Goal: Task Accomplishment & Management: Manage account settings

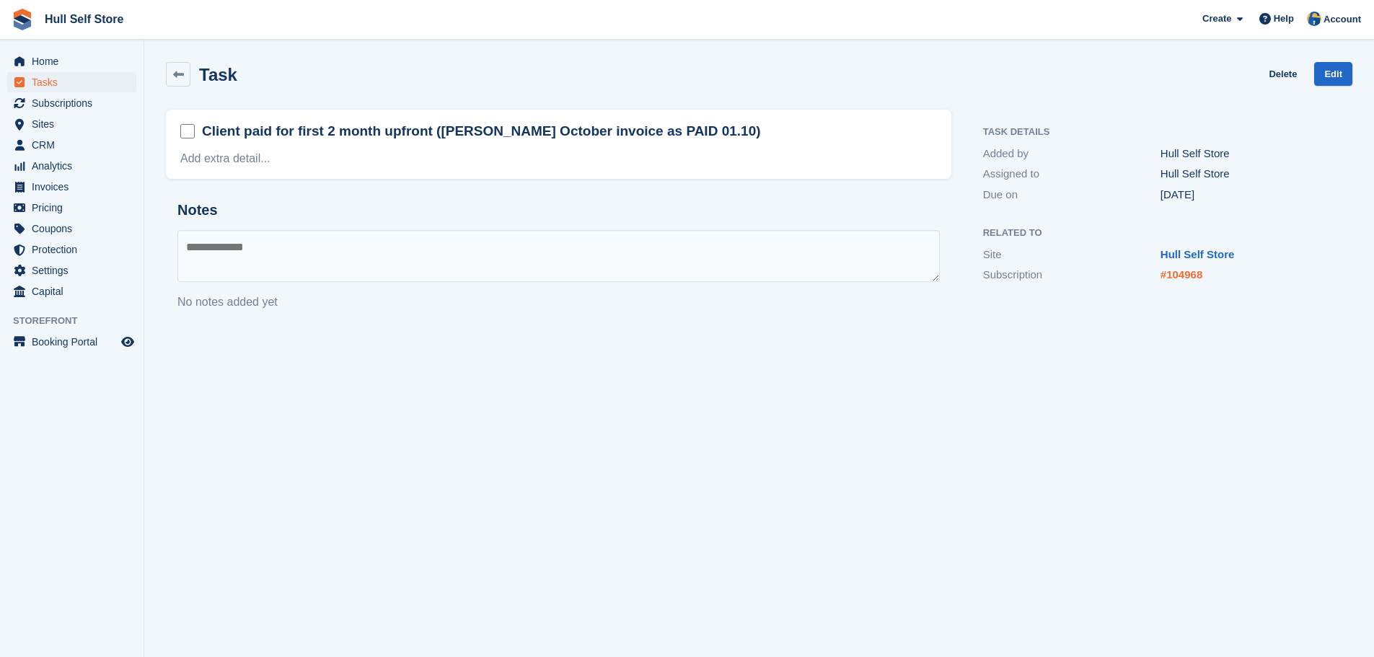
click at [1180, 278] on link "#104968" at bounding box center [1182, 274] width 42 height 12
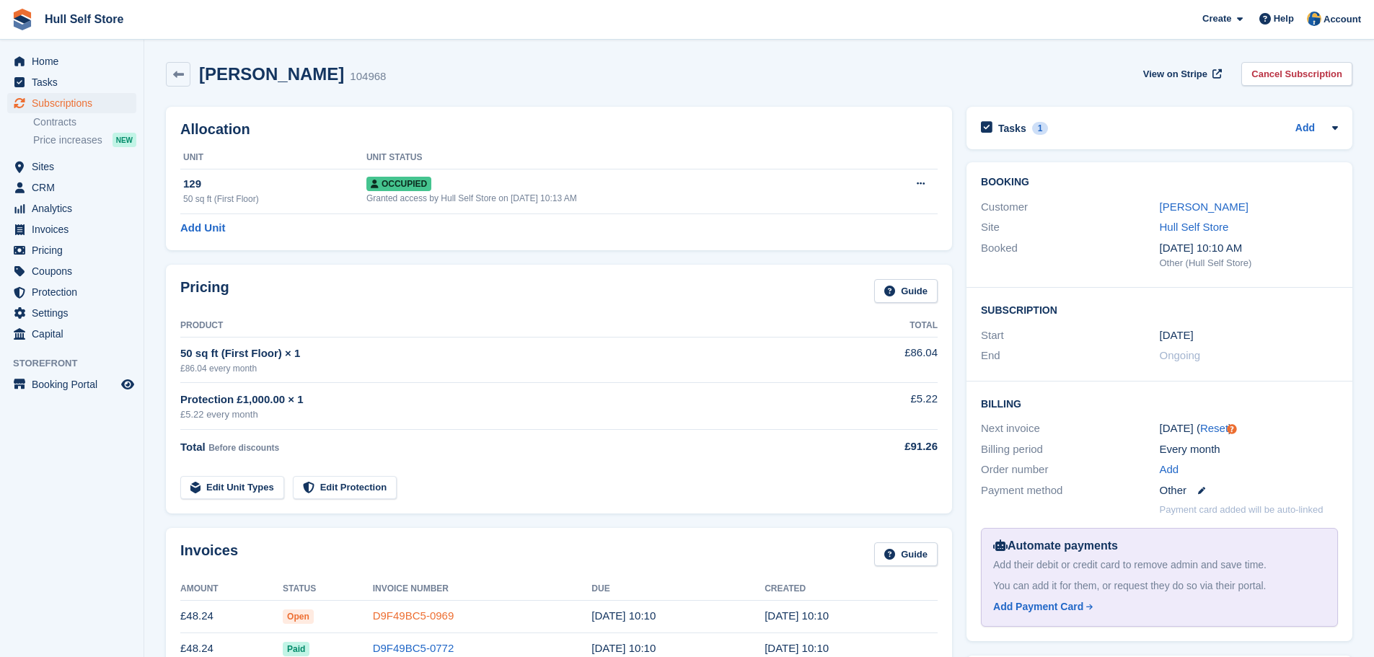
click at [439, 612] on link "D9F49BC5-0969" at bounding box center [414, 616] width 82 height 12
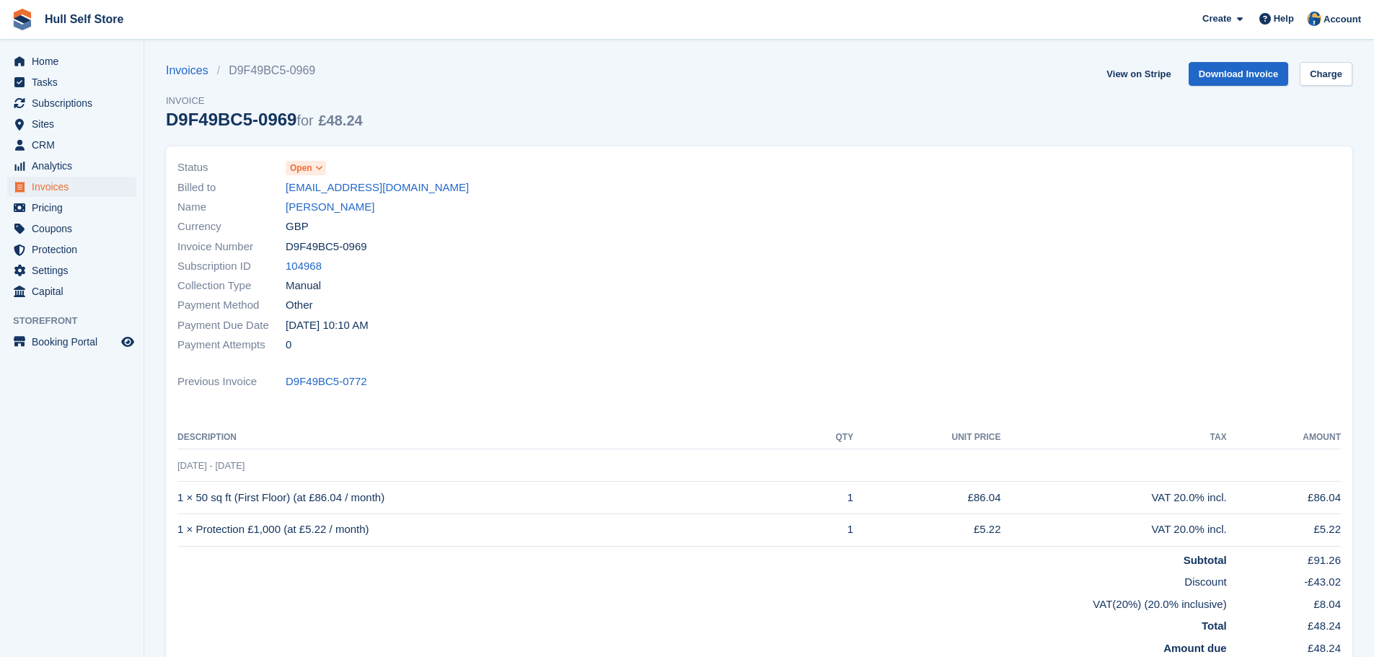
click at [320, 170] on icon at bounding box center [319, 168] width 8 height 9
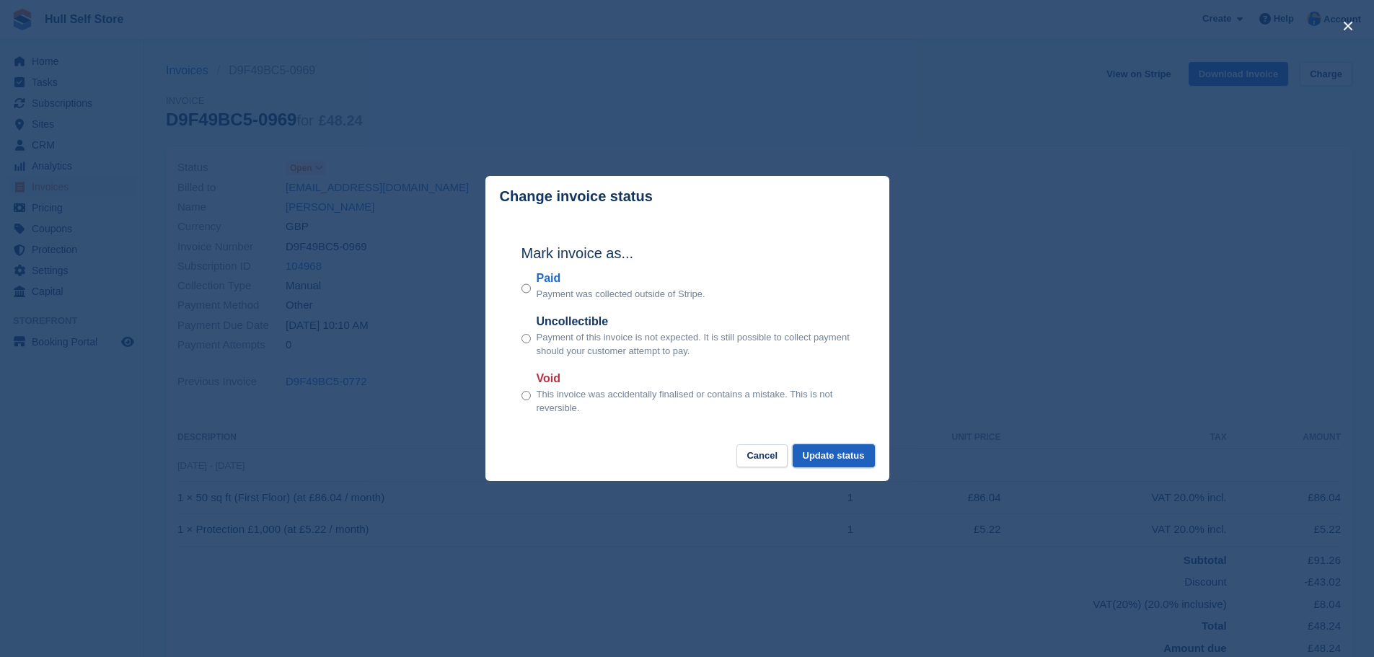
click at [855, 457] on button "Update status" at bounding box center [834, 456] width 82 height 24
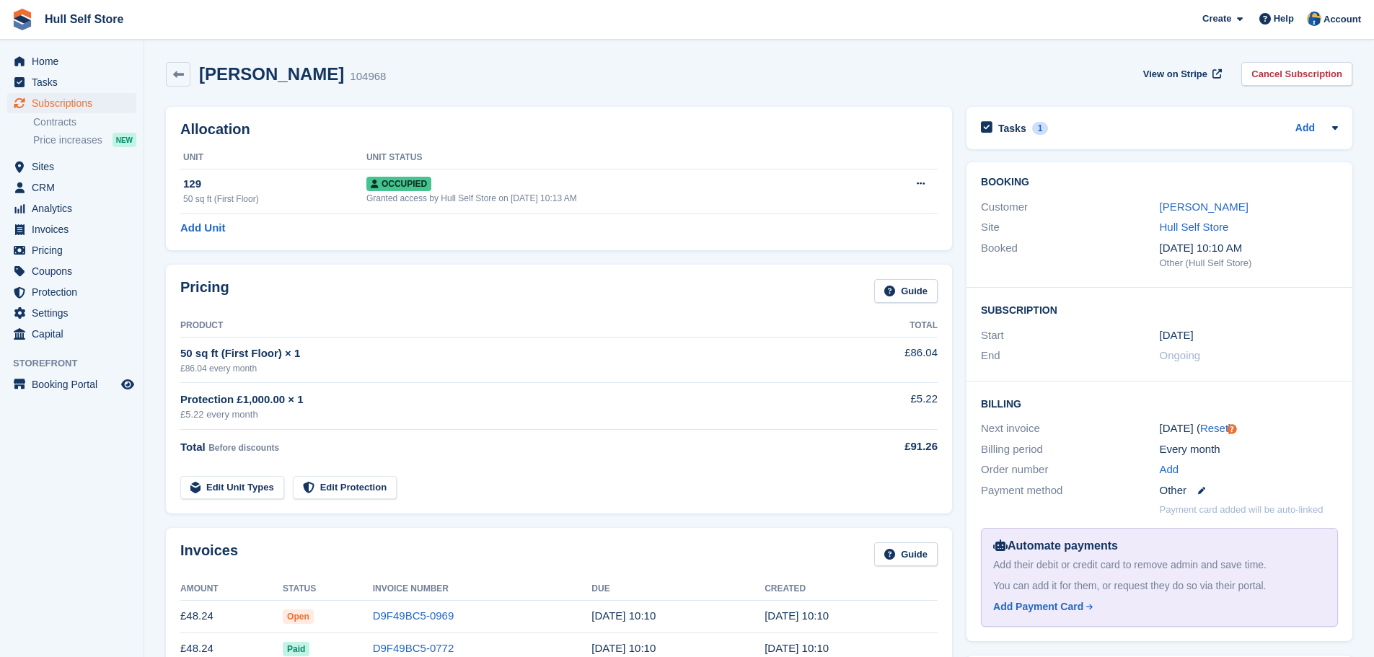
click at [1070, 146] on div "Tasks 1 Add Client paid for first 2 month upfront (Mark October invoice as PAID…" at bounding box center [1160, 128] width 386 height 43
click at [1078, 135] on div "Tasks 1 Add" at bounding box center [1159, 127] width 357 height 19
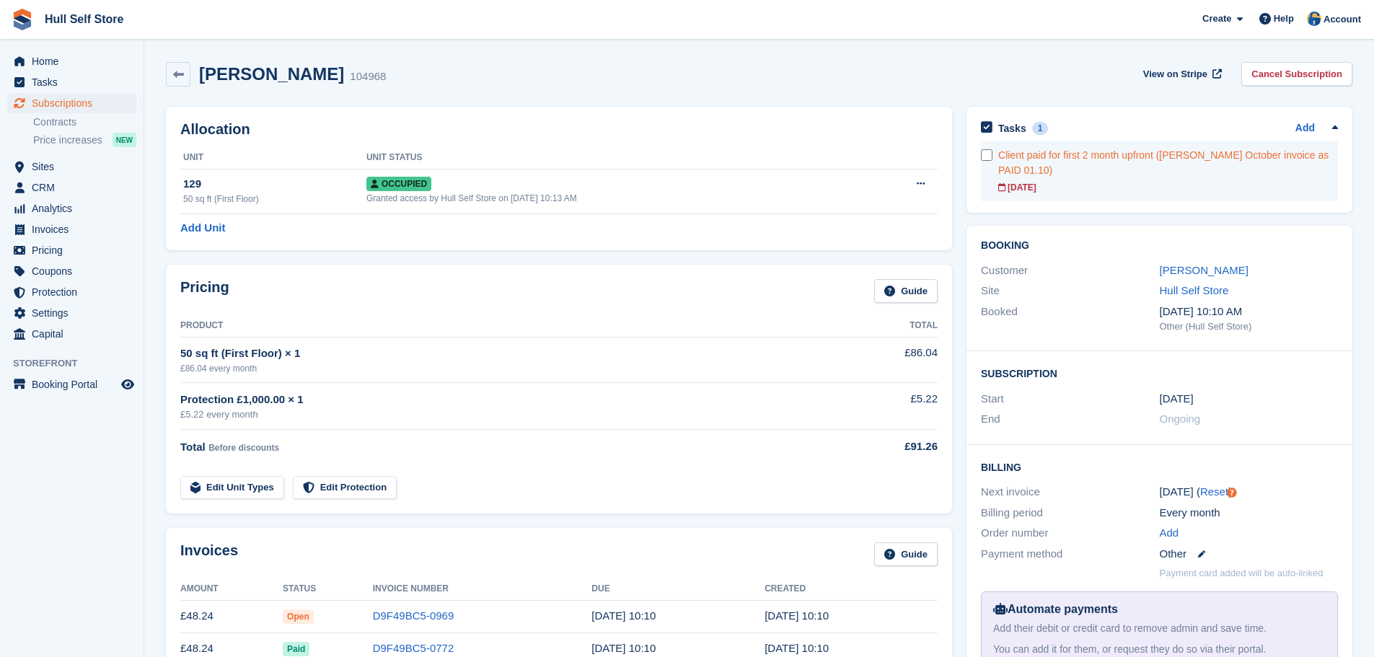
click at [1145, 164] on link "Client paid for first 2 month upfront ([PERSON_NAME] October invoice as PAID 01…" at bounding box center [1168, 171] width 340 height 61
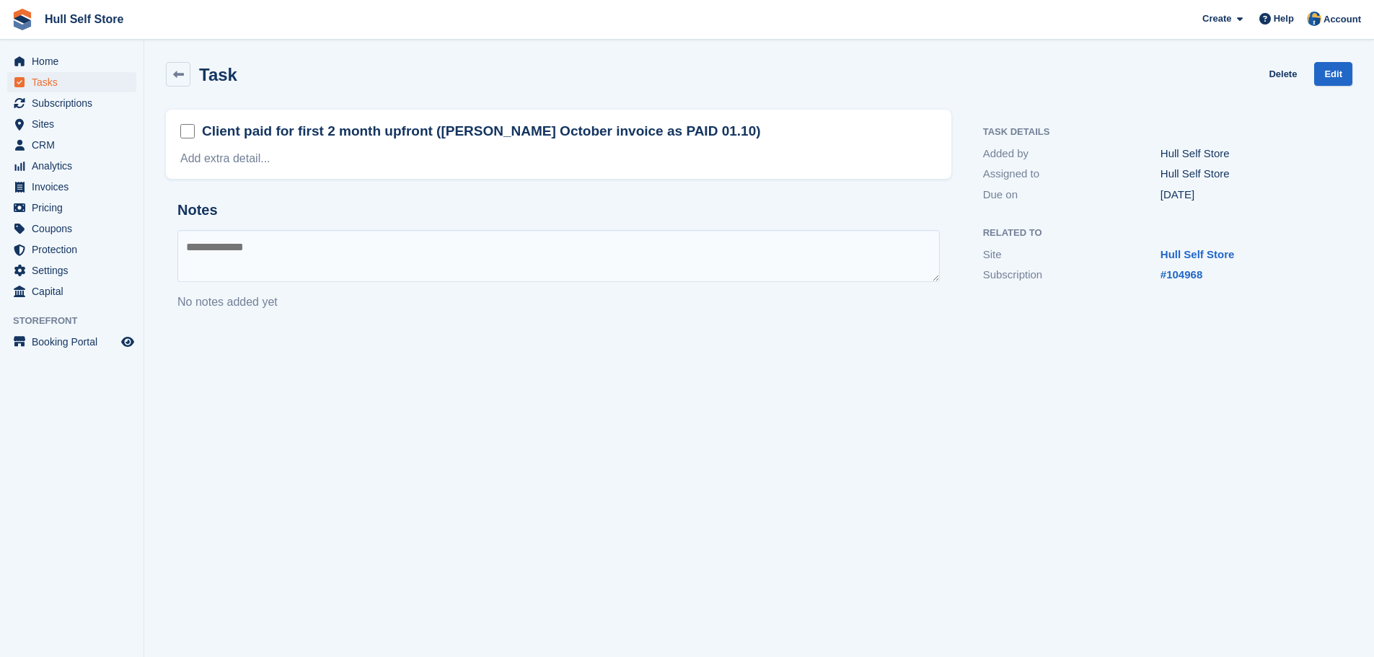
click at [490, 269] on textarea at bounding box center [558, 256] width 762 height 52
type textarea "*"
type textarea "**********"
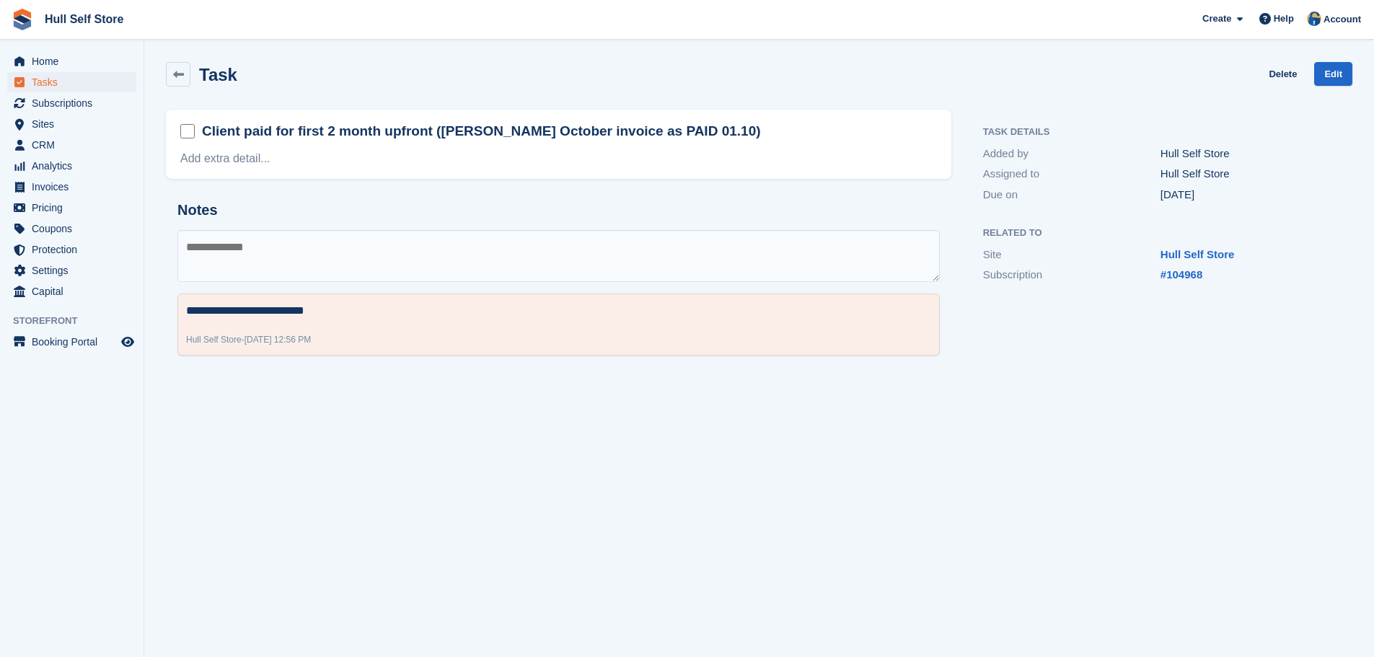
click at [185, 139] on form at bounding box center [191, 132] width 22 height 22
